Goal: Task Accomplishment & Management: Manage account settings

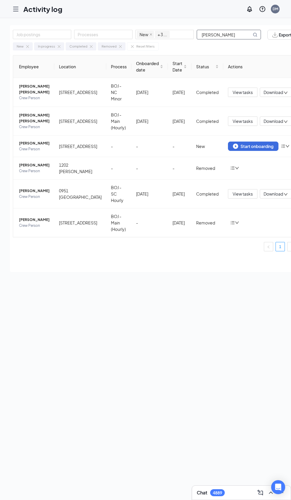
drag, startPoint x: 234, startPoint y: 33, endPoint x: -5, endPoint y: 61, distance: 240.7
click at [0, 61] on html "Activity log DM Chat 4889 Job postings Processes New In progress Completed Remo…" at bounding box center [145, 250] width 291 height 500
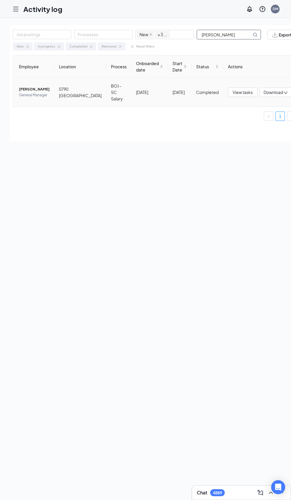
type input "[PERSON_NAME]"
click at [27, 89] on span "[PERSON_NAME]" at bounding box center [34, 89] width 31 height 6
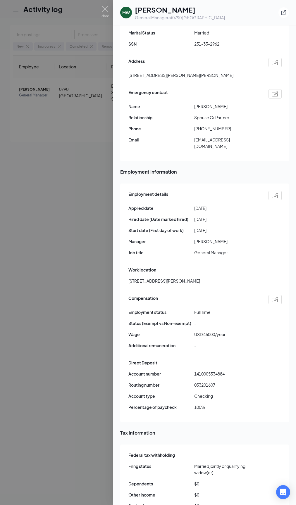
scroll to position [174, 0]
click at [272, 297] on img at bounding box center [275, 299] width 6 height 5
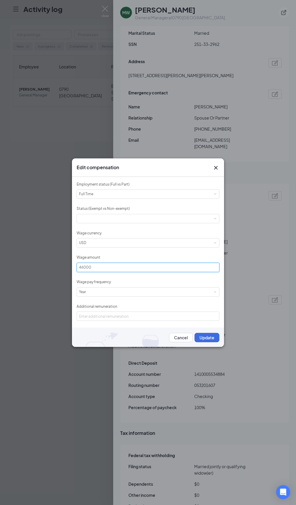
drag, startPoint x: 92, startPoint y: 266, endPoint x: 6, endPoint y: 270, distance: 86.6
click at [6, 270] on div "Edit compensation Employment status (Full vs Part) Please select employment sta…" at bounding box center [148, 252] width 296 height 505
type input "1"
click at [196, 339] on button "Update" at bounding box center [206, 337] width 25 height 9
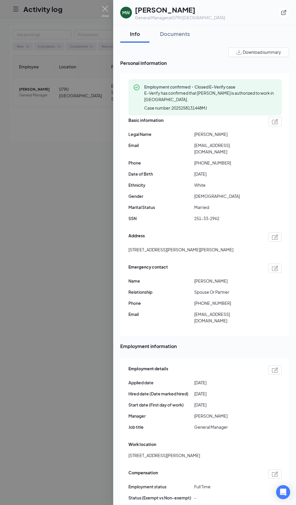
scroll to position [0, 0]
click at [234, 343] on span "Employment information" at bounding box center [204, 346] width 169 height 7
click at [105, 8] on img at bounding box center [104, 11] width 7 height 11
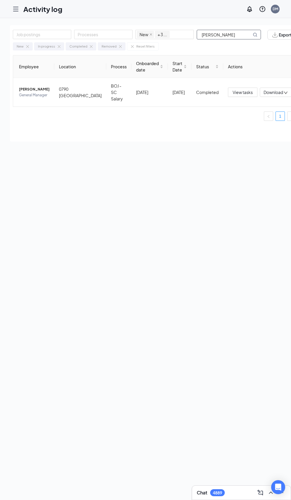
drag, startPoint x: 236, startPoint y: 33, endPoint x: -5, endPoint y: 42, distance: 240.9
click at [0, 42] on html "Activity log DM Chat 4889 Job postings Processes New In progress Completed Remo…" at bounding box center [145, 250] width 291 height 500
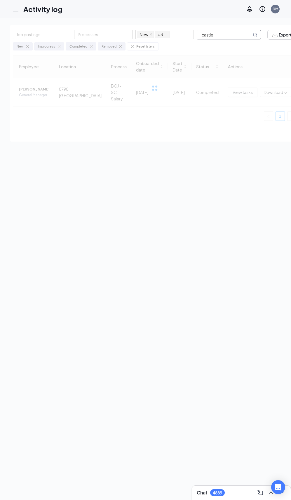
type input "castle"
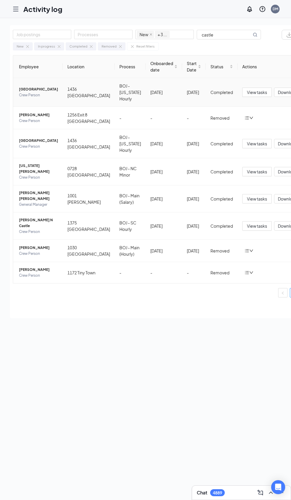
click at [32, 90] on span "[GEOGRAPHIC_DATA]" at bounding box center [38, 89] width 39 height 6
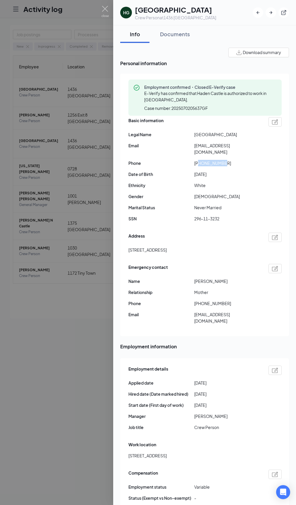
drag, startPoint x: 226, startPoint y: 157, endPoint x: 200, endPoint y: 156, distance: 26.0
click at [200, 160] on span "[PHONE_NUMBER]" at bounding box center [227, 163] width 66 height 6
drag, startPoint x: 200, startPoint y: 156, endPoint x: 210, endPoint y: 155, distance: 9.7
copy span "7402218320"
click at [223, 182] on span "White" at bounding box center [227, 185] width 66 height 6
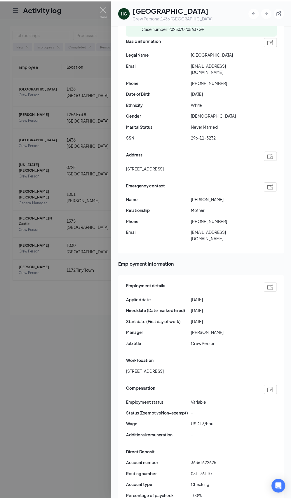
scroll to position [29, 0]
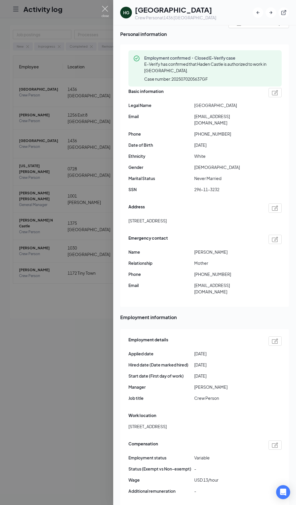
click at [105, 8] on img at bounding box center [104, 11] width 7 height 11
